Goal: Transaction & Acquisition: Book appointment/travel/reservation

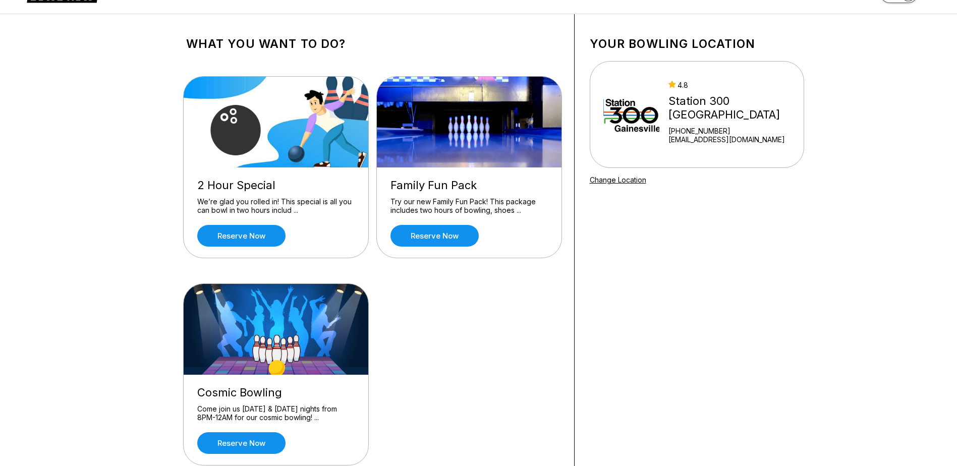
scroll to position [50, 0]
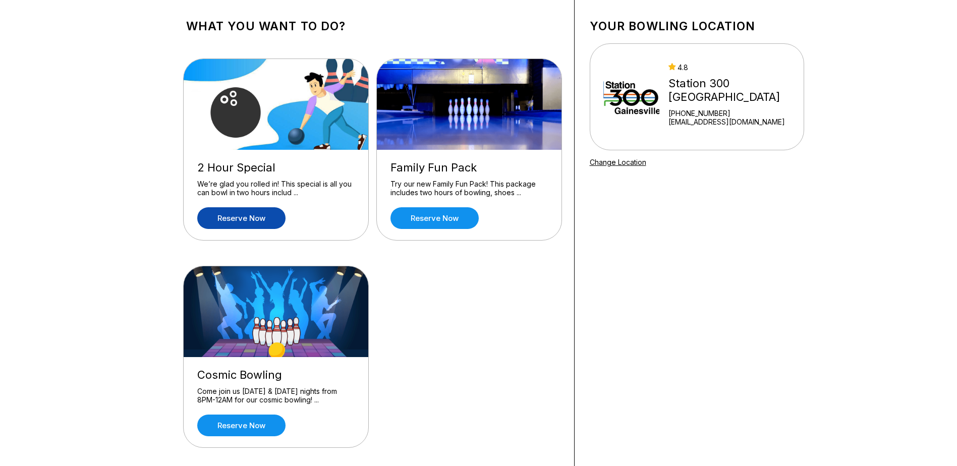
click at [252, 221] on link "Reserve now" at bounding box center [241, 218] width 88 height 22
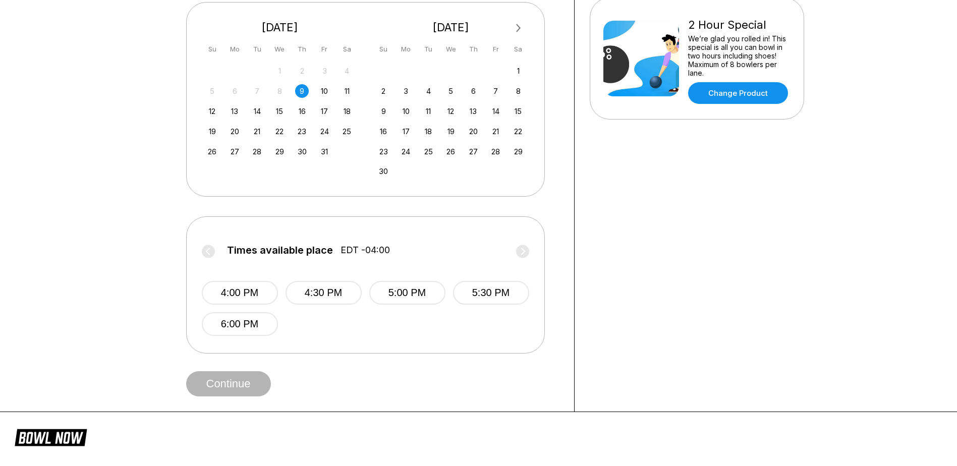
scroll to position [252, 0]
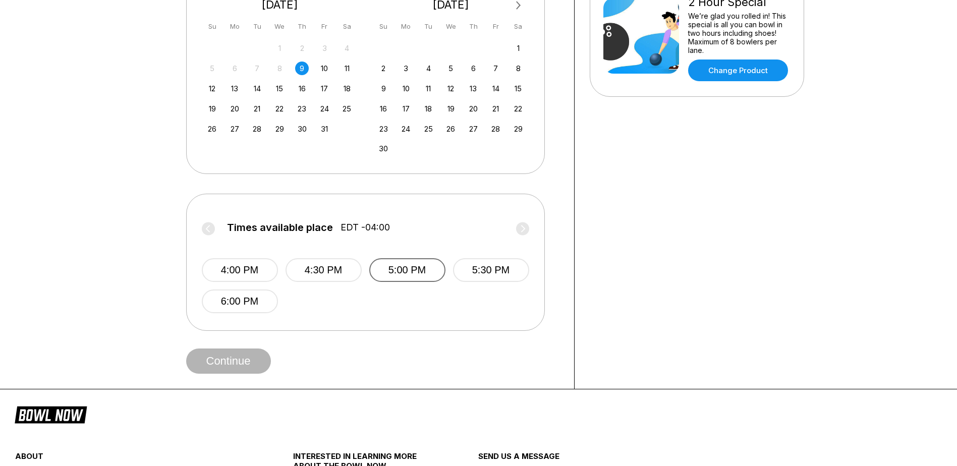
click at [415, 268] on button "5:00 PM" at bounding box center [407, 270] width 76 height 24
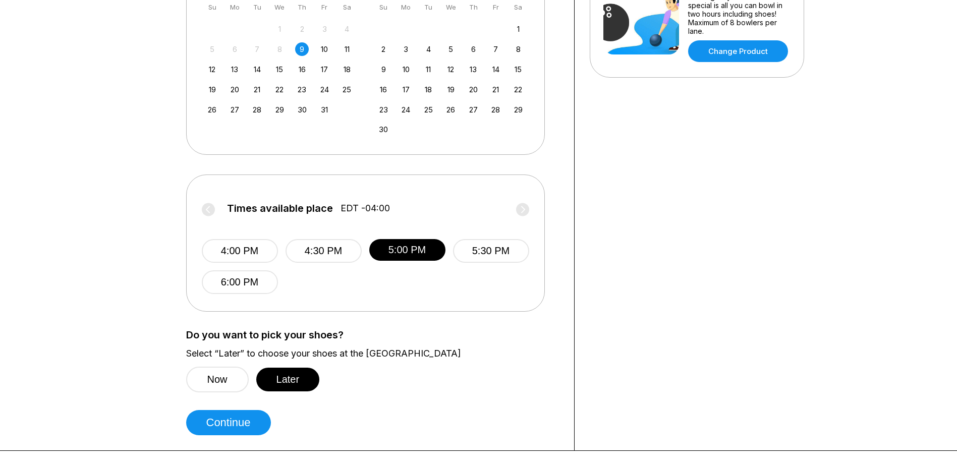
scroll to position [303, 0]
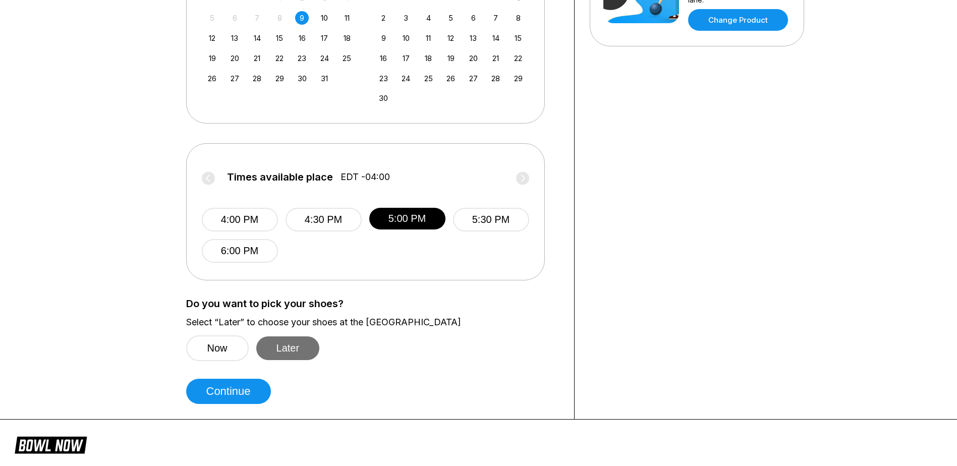
click at [293, 347] on button "Later" at bounding box center [288, 348] width 64 height 24
click at [245, 394] on button "Continue" at bounding box center [228, 391] width 85 height 25
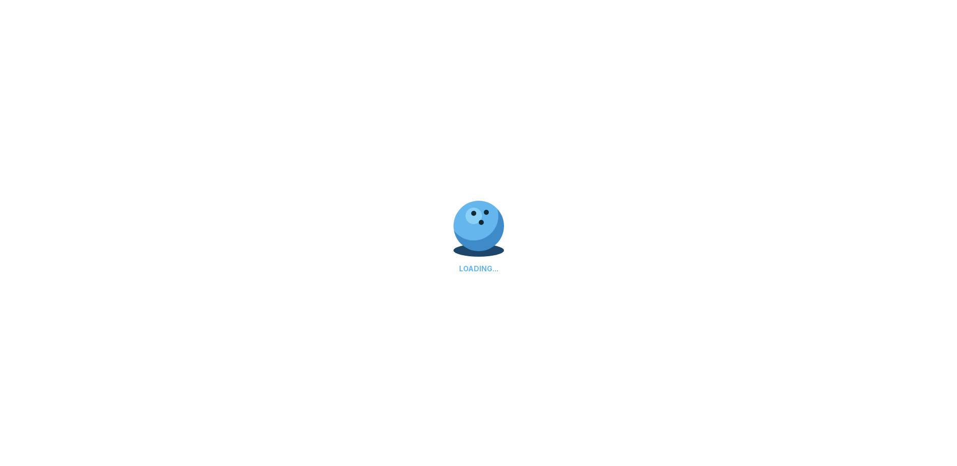
select select "**"
